Goal: Task Accomplishment & Management: Use online tool/utility

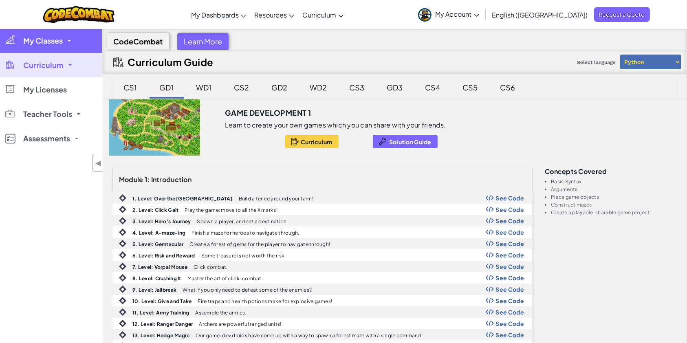
click at [72, 42] on link "My Classes" at bounding box center [51, 41] width 102 height 24
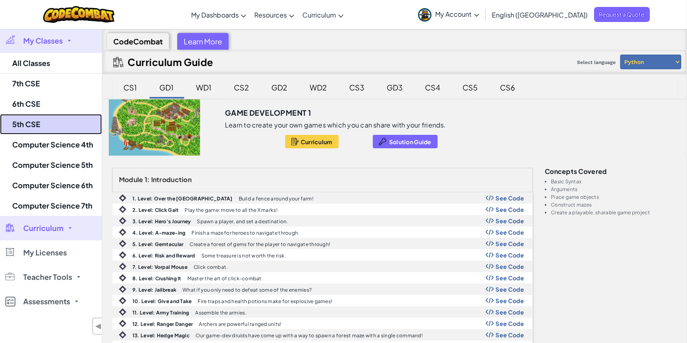
click at [60, 125] on link "5th CSE" at bounding box center [51, 124] width 102 height 20
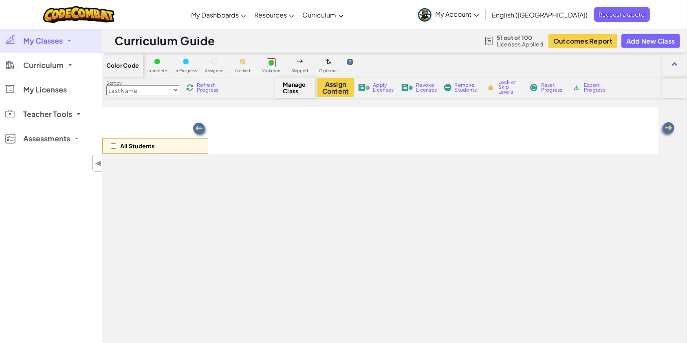
select select "560f1a9f22961295f9427742"
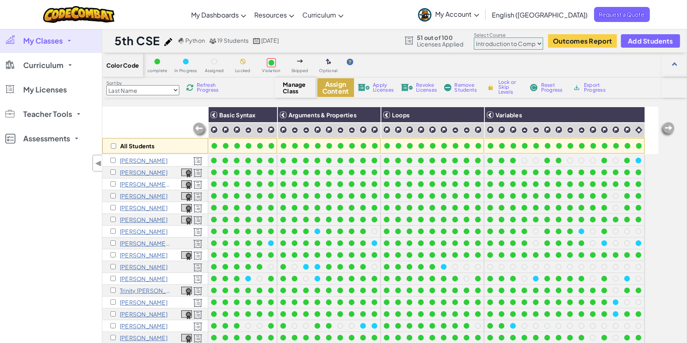
click at [339, 85] on button "Assign Content" at bounding box center [335, 87] width 37 height 19
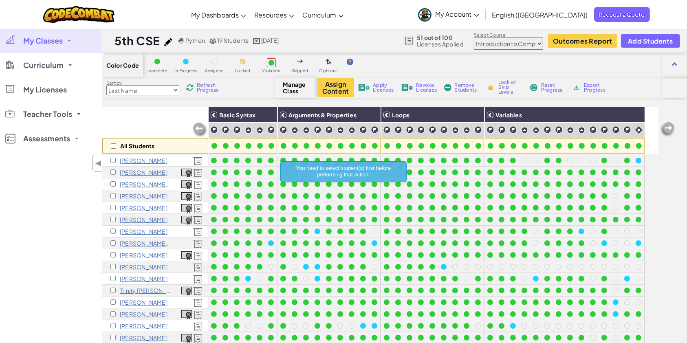
click at [109, 145] on div "All Students" at bounding box center [155, 145] width 106 height 15
click at [112, 145] on input "checkbox" at bounding box center [113, 145] width 5 height 5
checkbox input "true"
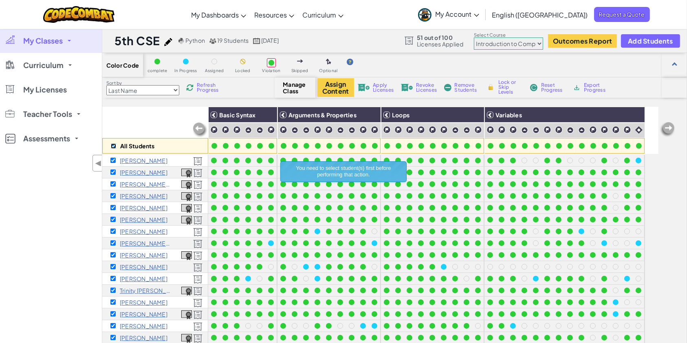
checkbox input "true"
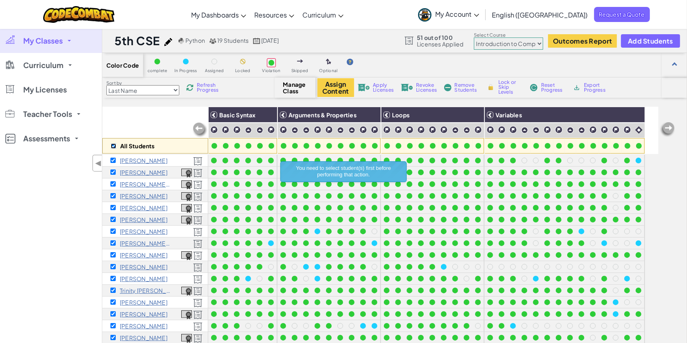
checkbox input "true"
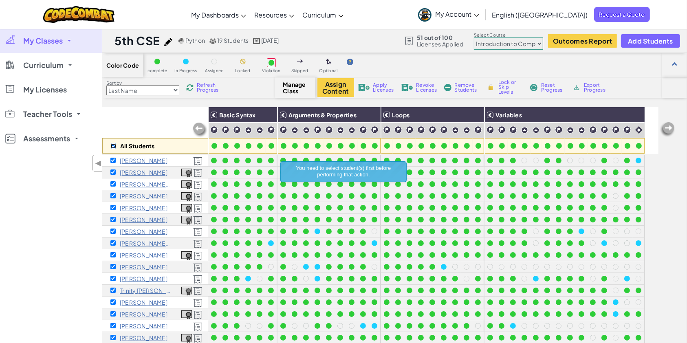
checkbox input "true"
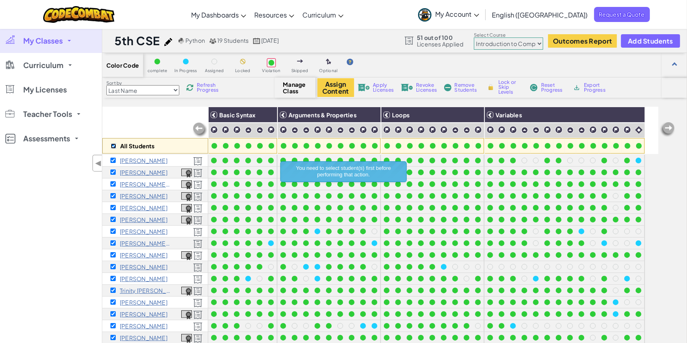
checkbox input "true"
click at [342, 86] on button "Assign Content" at bounding box center [335, 87] width 37 height 19
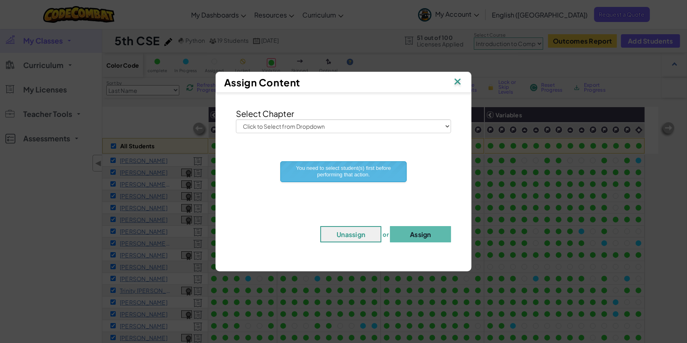
click at [356, 137] on div "Select Chapter Click to Select from Dropdown Junior Introduction to Computer Sc…" at bounding box center [343, 178] width 248 height 162
click at [343, 117] on div "Select Chapter Click to Select from Dropdown Junior Introduction to Computer Sc…" at bounding box center [343, 121] width 227 height 26
drag, startPoint x: 347, startPoint y: 131, endPoint x: 342, endPoint y: 129, distance: 4.6
click at [347, 131] on select "Click to Select from Dropdown Junior Introduction to Computer Science Game Deve…" at bounding box center [343, 126] width 215 height 14
select select "Game Development 1"
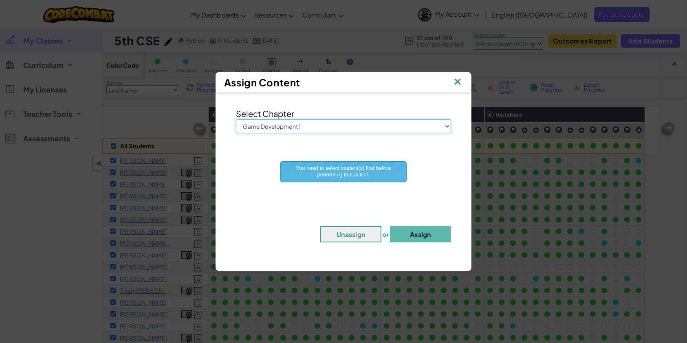
click at [236, 119] on select "Click to Select from Dropdown Junior Introduction to Computer Science Game Deve…" at bounding box center [343, 126] width 215 height 14
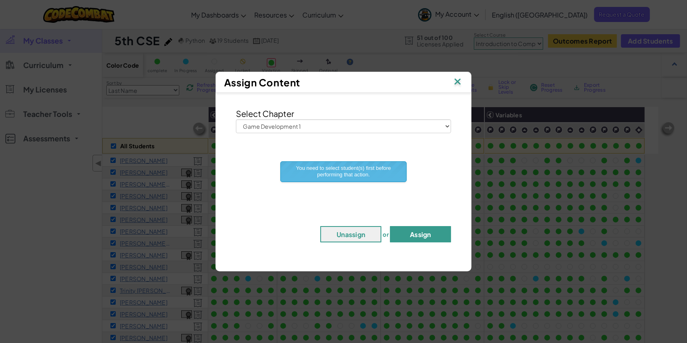
click at [423, 234] on button "Assign" at bounding box center [420, 234] width 61 height 16
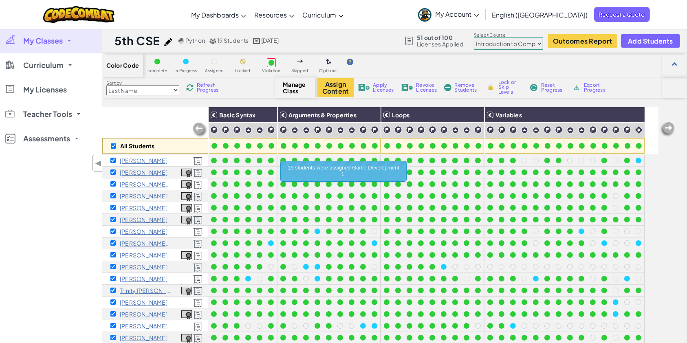
drag, startPoint x: 495, startPoint y: 43, endPoint x: 496, endPoint y: 48, distance: 5.2
click at [495, 44] on select "Junior Introduction to Computer Science Game Development 1 Web Development 1 Co…" at bounding box center [508, 43] width 69 height 12
select select "5789587aad86a6efb573701e"
click at [474, 37] on select "Junior Introduction to Computer Science Game Development 1 Web Development 1 Co…" at bounding box center [508, 43] width 69 height 12
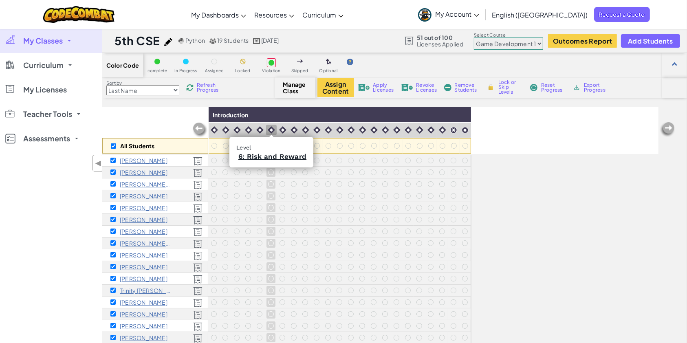
click at [268, 129] on img at bounding box center [271, 129] width 7 height 7
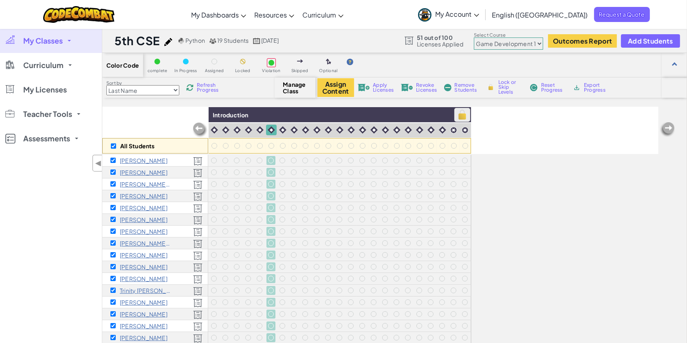
click at [465, 117] on img at bounding box center [462, 115] width 14 height 12
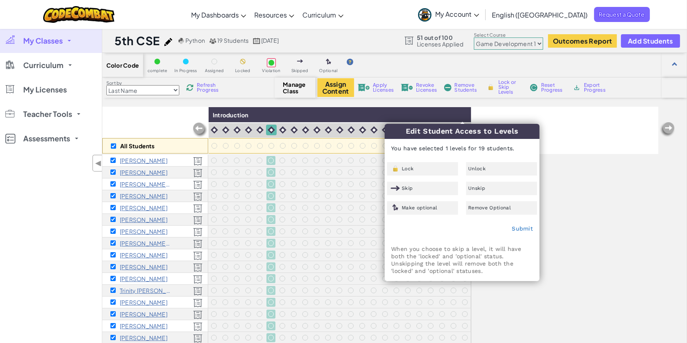
click at [416, 161] on div "Edit Student Access to Levels You have selected 1 levels for 19 students. Lock …" at bounding box center [462, 202] width 154 height 157
click at [428, 169] on div "Lock" at bounding box center [422, 168] width 71 height 13
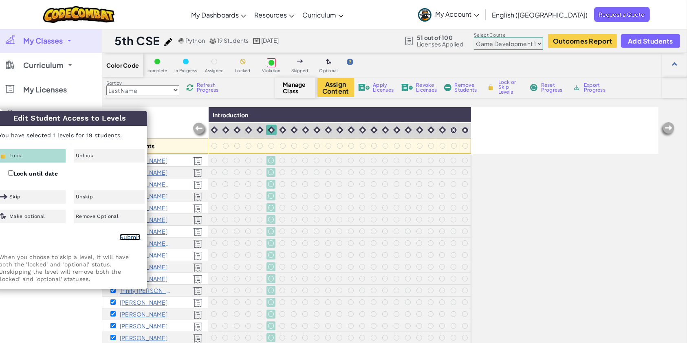
click at [136, 236] on link "Submit" at bounding box center [129, 237] width 21 height 7
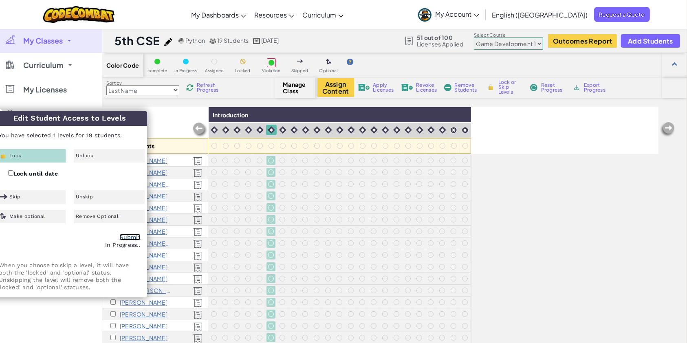
checkbox input "false"
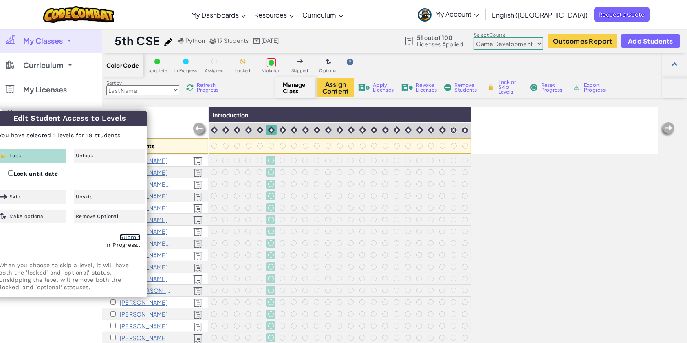
checkbox input "false"
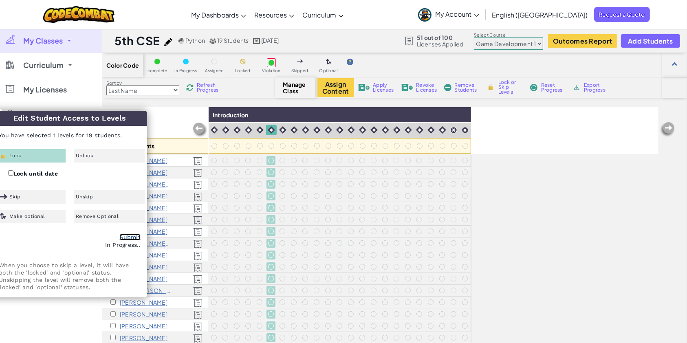
checkbox input "false"
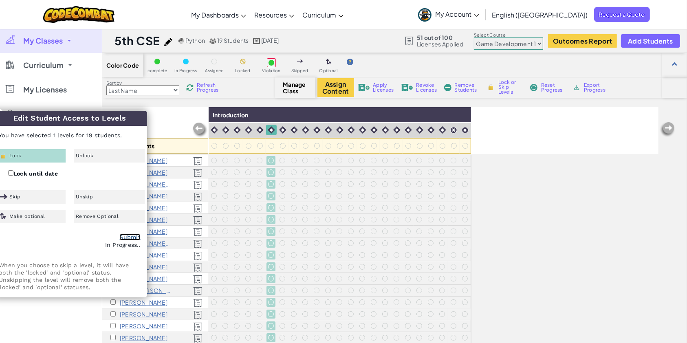
checkbox input "false"
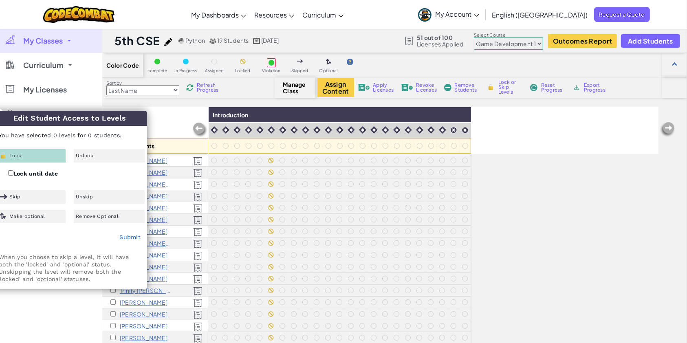
click at [541, 124] on div "All Students Introduction" at bounding box center [380, 130] width 556 height 47
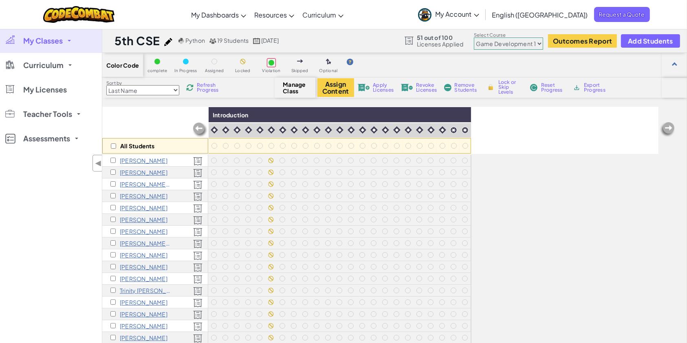
click at [64, 36] on link "My Classes" at bounding box center [51, 41] width 102 height 24
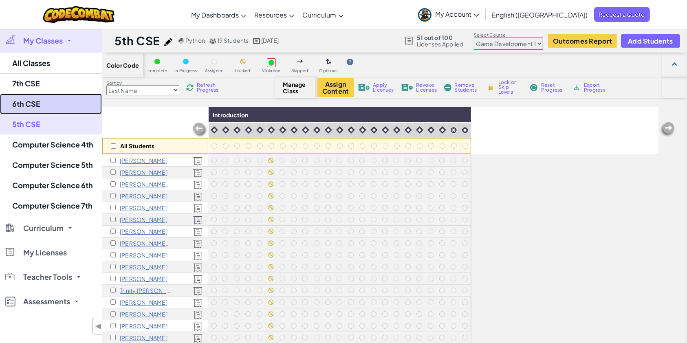
click at [79, 103] on link "6th CSE" at bounding box center [51, 104] width 102 height 20
select select "560f1a9f22961295f9427742"
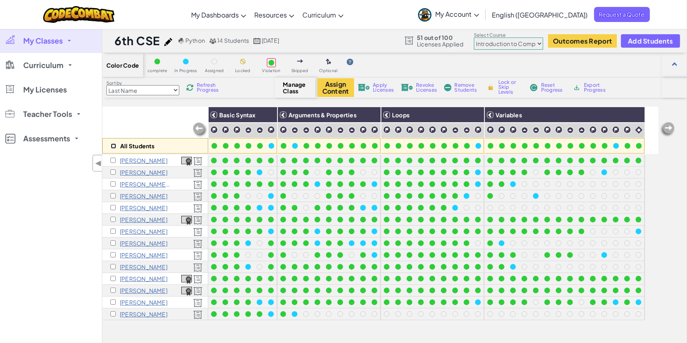
click at [114, 145] on input "checkbox" at bounding box center [113, 145] width 5 height 5
checkbox input "true"
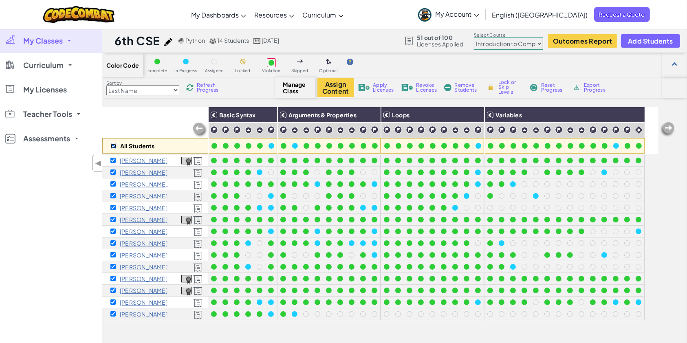
checkbox input "true"
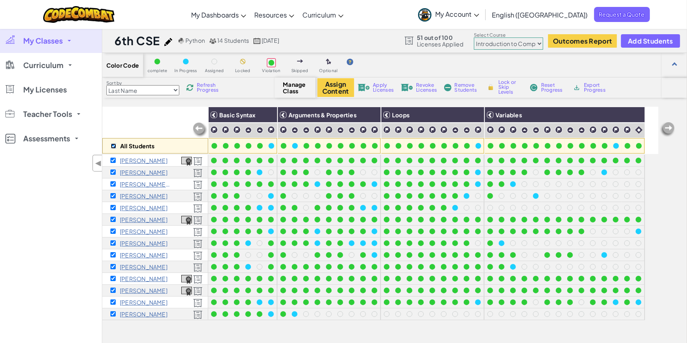
checkbox input "true"
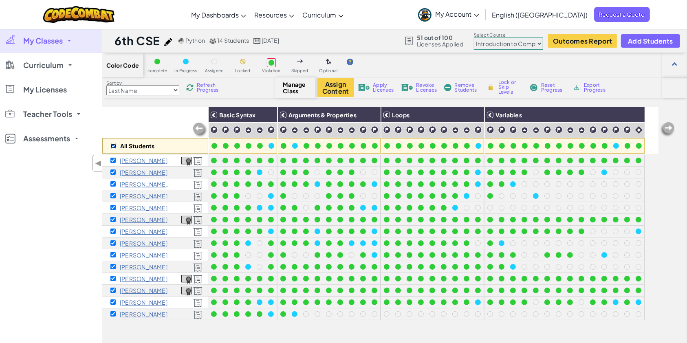
checkbox input "true"
click at [347, 91] on button "Assign Content" at bounding box center [335, 87] width 37 height 19
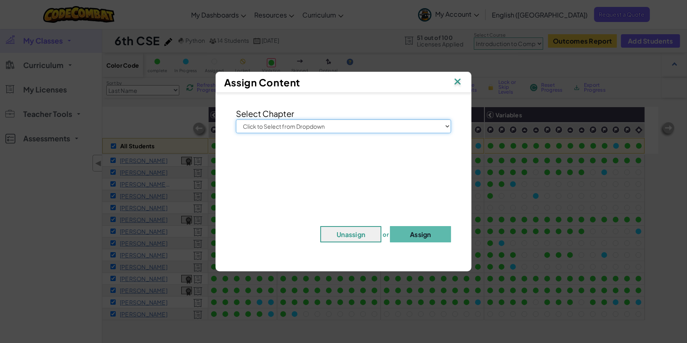
click at [381, 119] on select "Click to Select from Dropdown Junior Introduction to Computer Science Game Deve…" at bounding box center [343, 126] width 215 height 14
select select "Game Development 1"
click at [236, 119] on select "Click to Select from Dropdown Junior Introduction to Computer Science Game Deve…" at bounding box center [343, 126] width 215 height 14
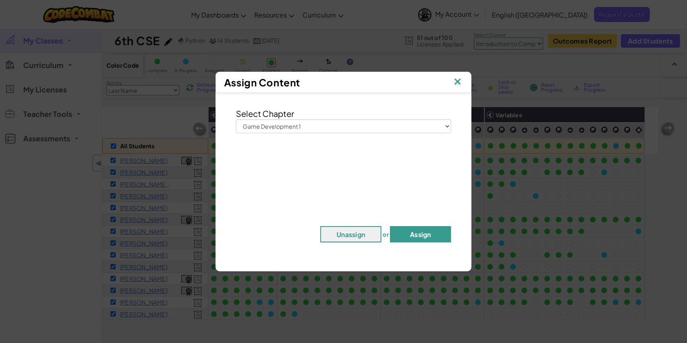
click at [434, 239] on button "Assign" at bounding box center [420, 234] width 61 height 16
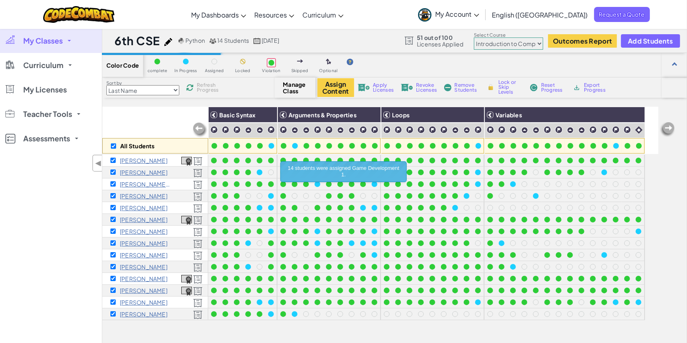
click at [520, 46] on select "Junior Introduction to Computer Science Game Development 1 Web Development 1 Co…" at bounding box center [508, 43] width 69 height 12
select select "5789587aad86a6efb573701e"
click at [474, 37] on select "Junior Introduction to Computer Science Game Development 1 Web Development 1 Co…" at bounding box center [508, 43] width 69 height 12
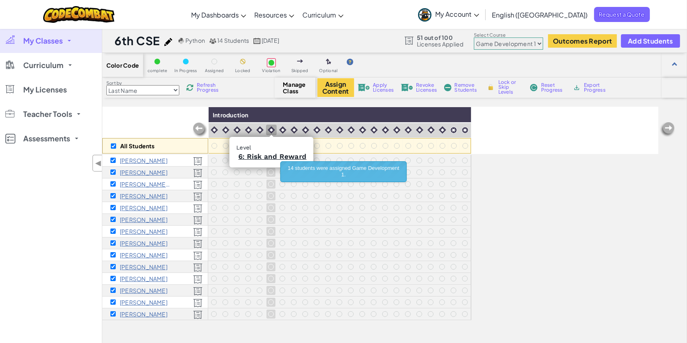
click at [270, 130] on img at bounding box center [271, 129] width 7 height 7
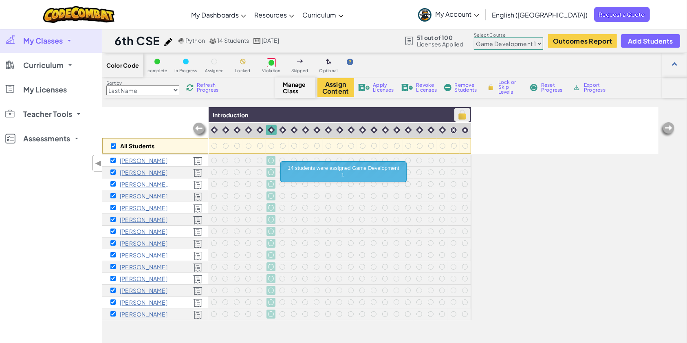
click at [461, 120] on img at bounding box center [462, 115] width 14 height 12
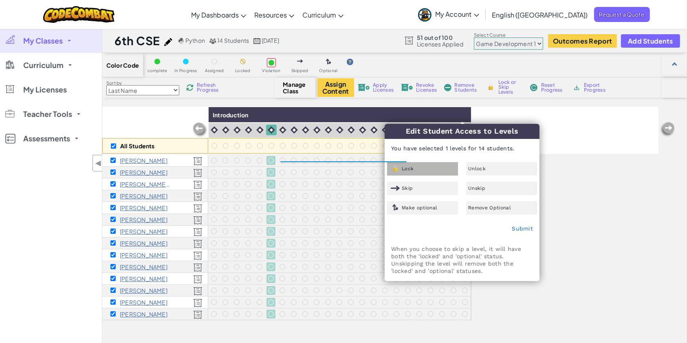
click at [421, 168] on div "Lock" at bounding box center [422, 168] width 71 height 13
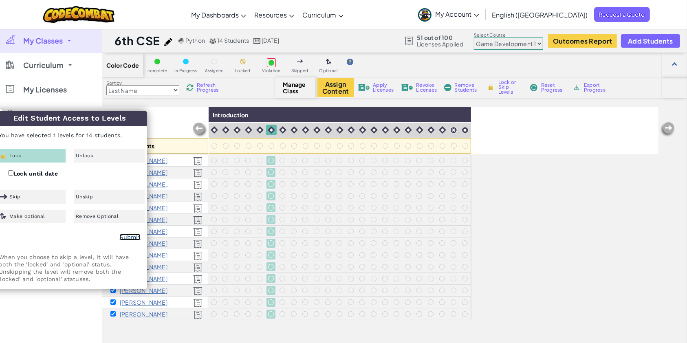
click at [134, 235] on link "Submit" at bounding box center [129, 237] width 21 height 7
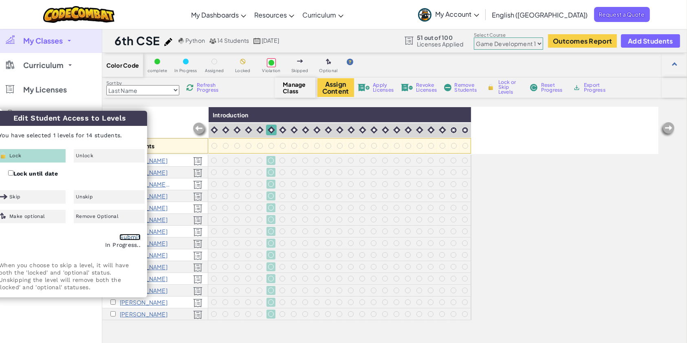
checkbox input "false"
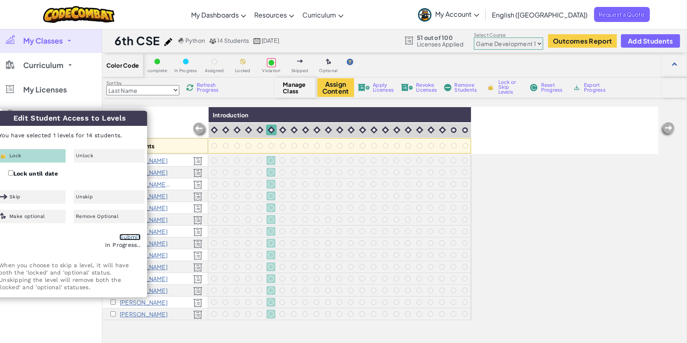
checkbox input "false"
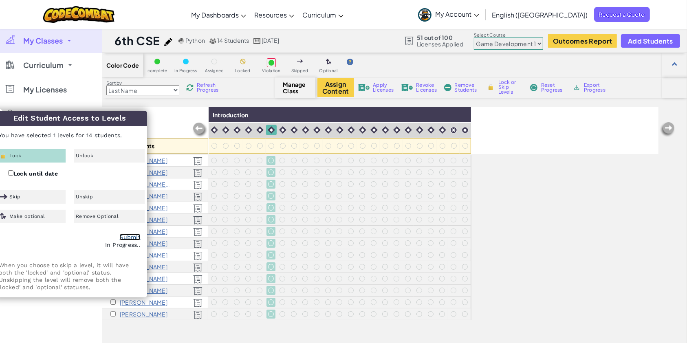
checkbox input "false"
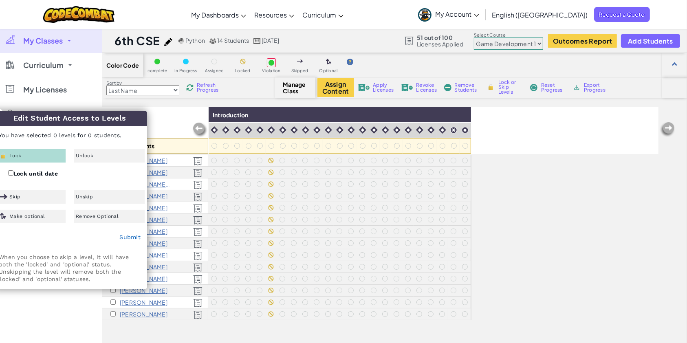
click at [528, 130] on div "All Students Introduction" at bounding box center [380, 130] width 556 height 47
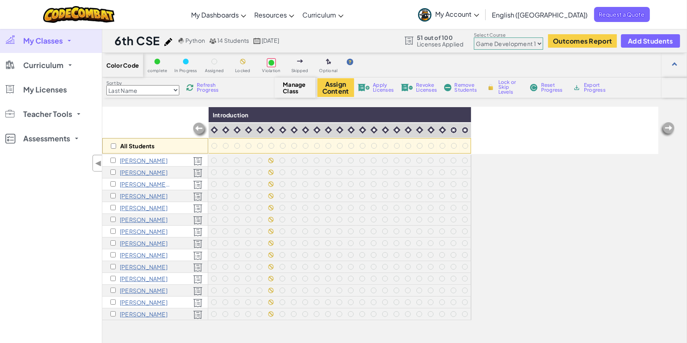
click at [58, 46] on link "My Classes" at bounding box center [51, 41] width 102 height 24
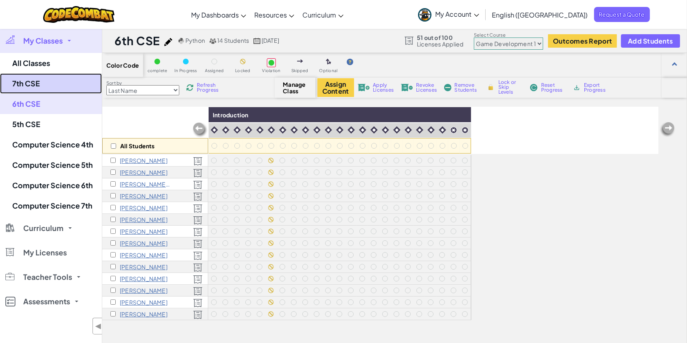
click at [57, 83] on link "7th CSE" at bounding box center [51, 83] width 102 height 20
select select "560f1a9f22961295f9427742"
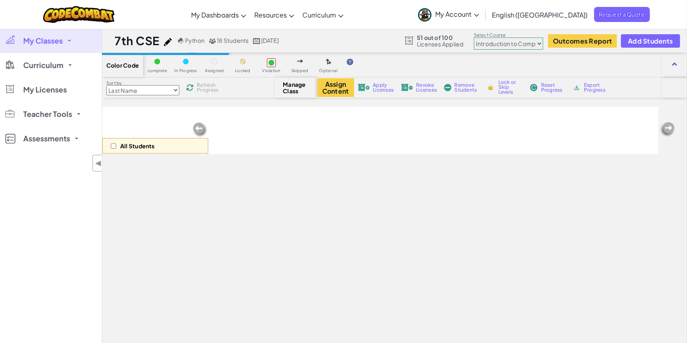
click at [492, 41] on select "Junior Introduction to Computer Science Game Development 1 Web Development 1 Co…" at bounding box center [508, 43] width 69 height 12
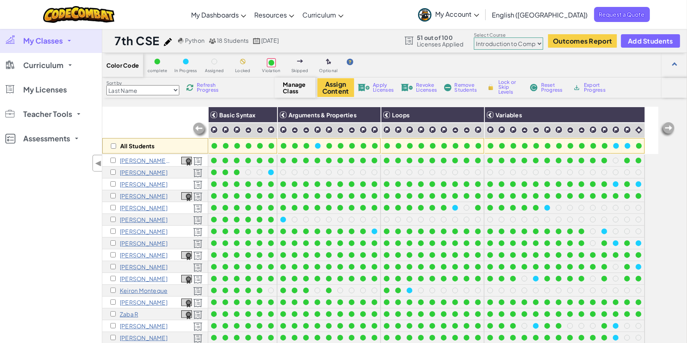
select select "5789587aad86a6efb573701e"
click at [474, 37] on select "Junior Introduction to Computer Science Game Development 1 Web Development 1 Co…" at bounding box center [508, 43] width 69 height 12
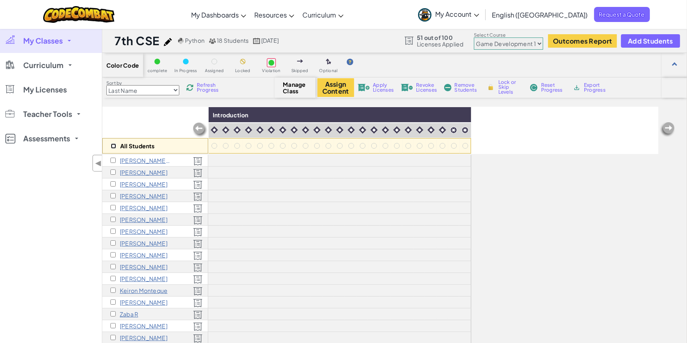
click at [114, 144] on input "checkbox" at bounding box center [113, 145] width 5 height 5
checkbox input "true"
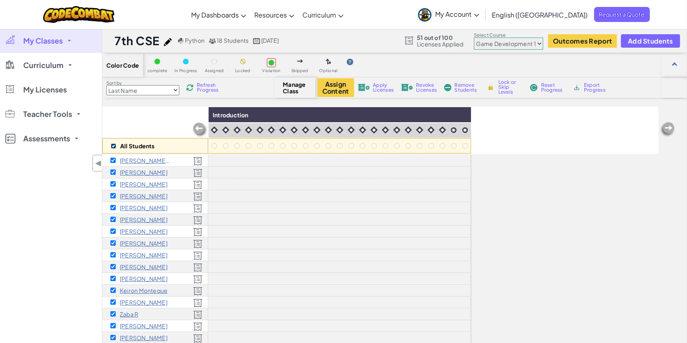
checkbox input "true"
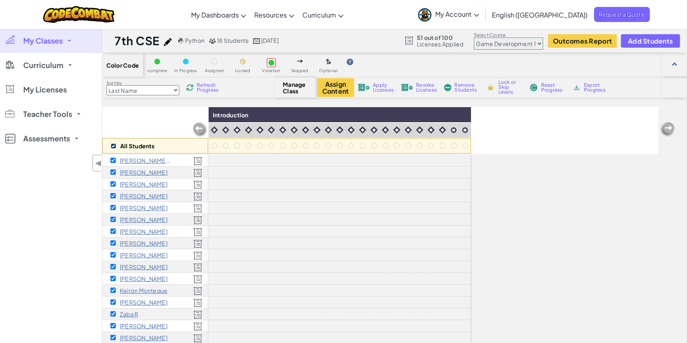
checkbox input "true"
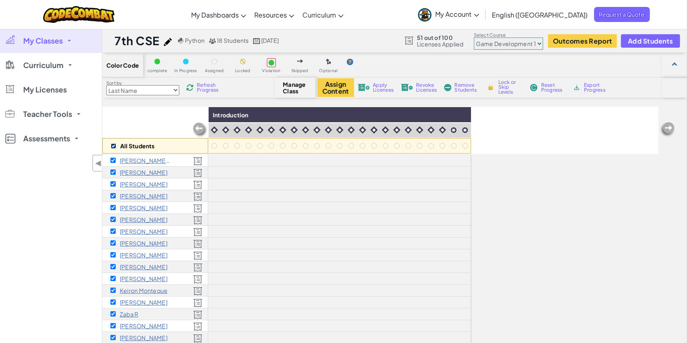
checkbox input "true"
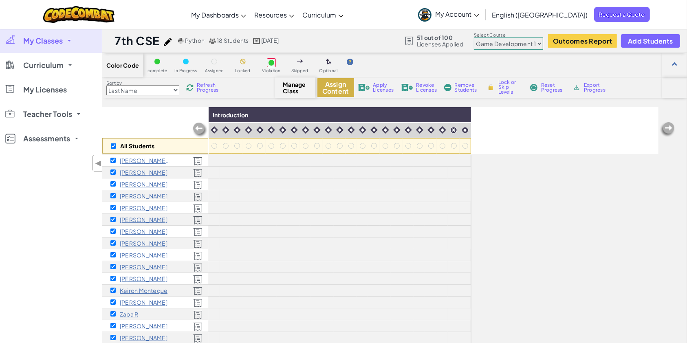
click at [329, 85] on button "Assign Content" at bounding box center [335, 87] width 37 height 19
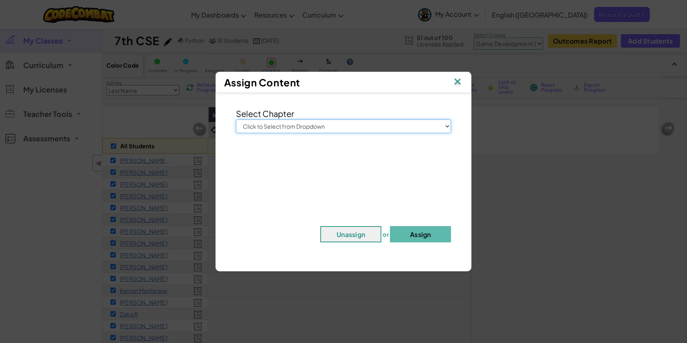
drag, startPoint x: 355, startPoint y: 125, endPoint x: 357, endPoint y: 129, distance: 4.4
click at [355, 125] on select "Click to Select from Dropdown Junior Introduction to Computer Science Game Deve…" at bounding box center [343, 126] width 215 height 14
select select "Game Development 1"
click at [236, 119] on select "Click to Select from Dropdown Junior Introduction to Computer Science Game Deve…" at bounding box center [343, 126] width 215 height 14
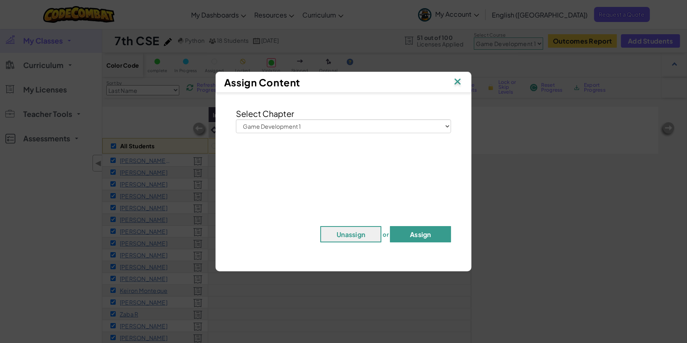
click at [400, 228] on button "Assign" at bounding box center [420, 234] width 61 height 16
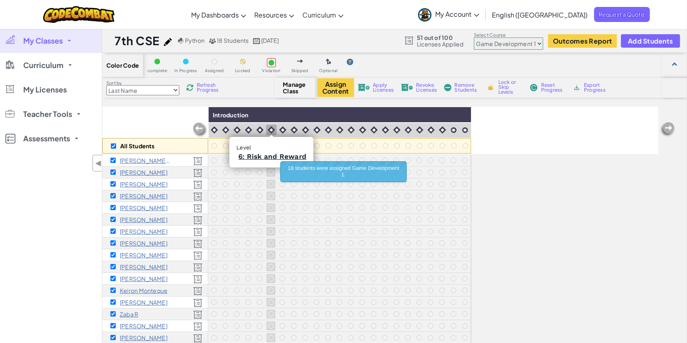
click at [270, 129] on img at bounding box center [271, 129] width 7 height 7
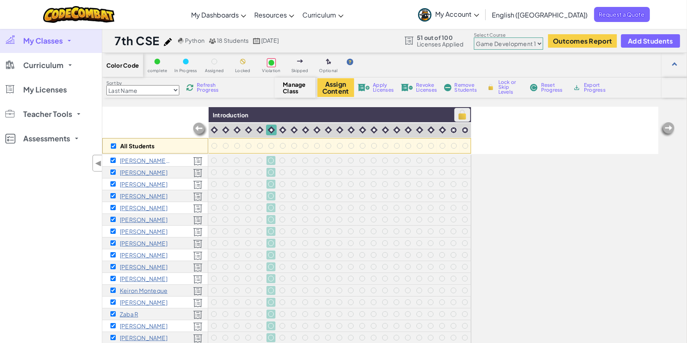
click at [463, 116] on img at bounding box center [462, 115] width 14 height 12
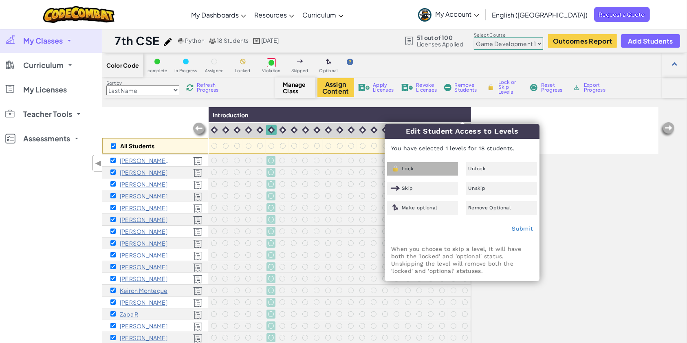
click at [415, 174] on div "Lock" at bounding box center [422, 168] width 71 height 13
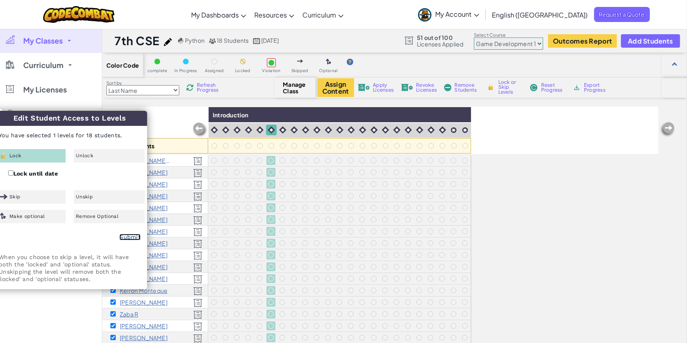
click at [133, 234] on link "Submit" at bounding box center [129, 237] width 21 height 7
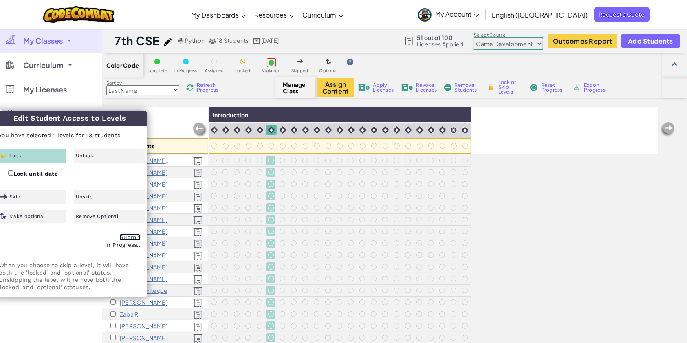
checkbox input "false"
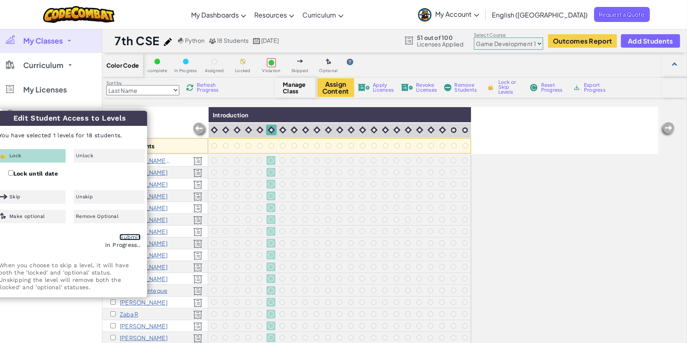
checkbox input "false"
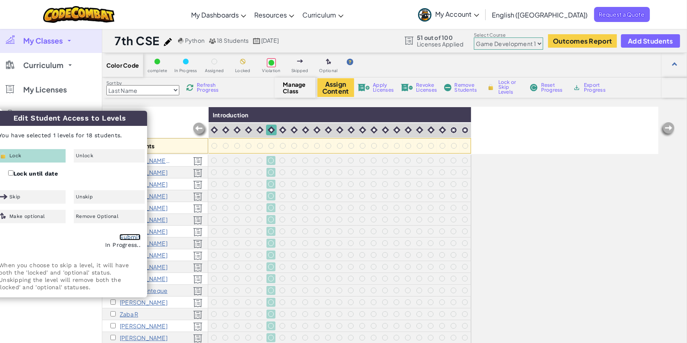
checkbox input "false"
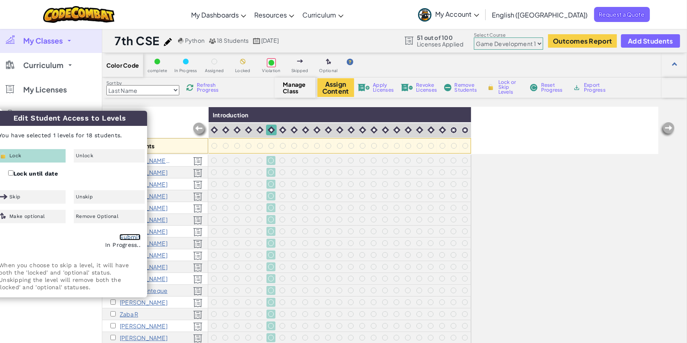
checkbox input "false"
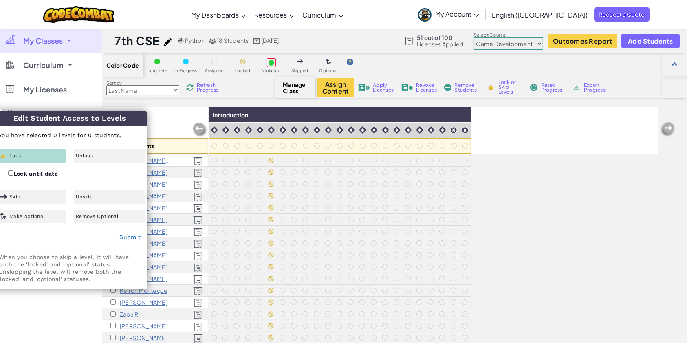
click at [479, 13] on span "My Account" at bounding box center [457, 14] width 44 height 9
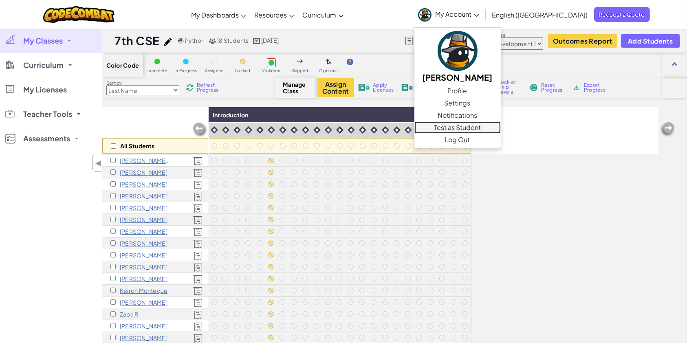
click at [500, 124] on link "Test as Student" at bounding box center [457, 127] width 86 height 12
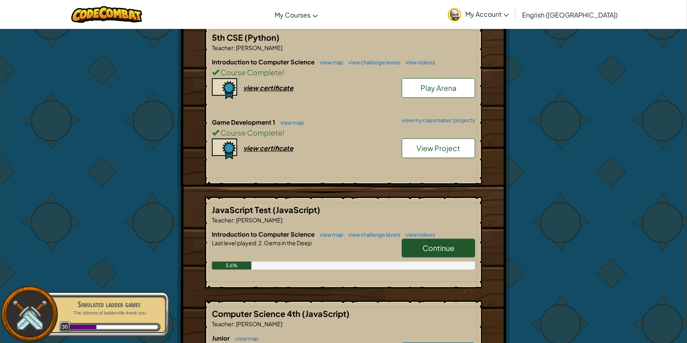
scroll to position [108, 0]
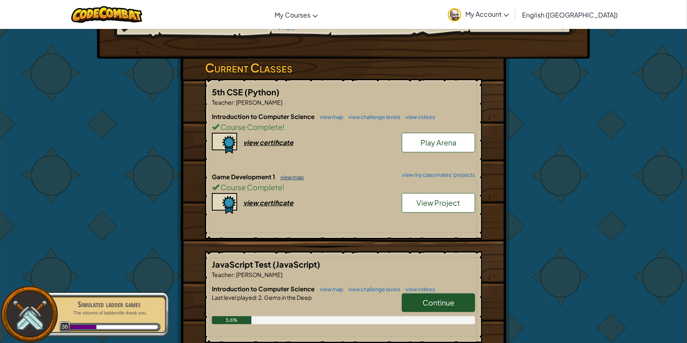
click at [291, 177] on link "view map" at bounding box center [290, 177] width 28 height 7
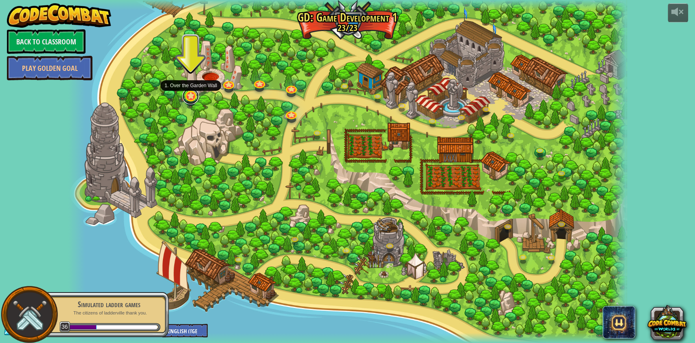
click at [196, 98] on link at bounding box center [190, 96] width 16 height 16
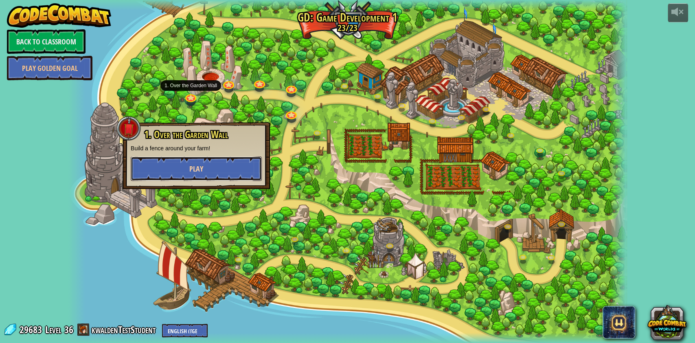
click at [180, 168] on button "Play" at bounding box center [196, 168] width 131 height 24
